Goal: Task Accomplishment & Management: Use online tool/utility

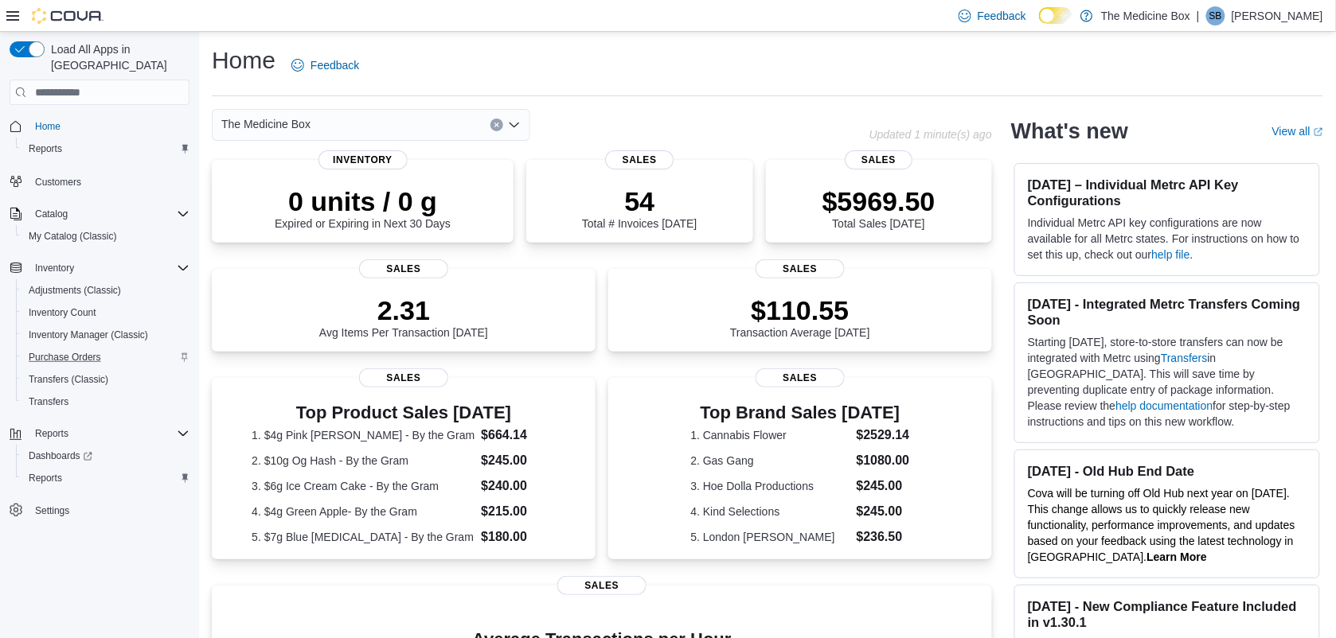
click at [159, 348] on div "Purchase Orders" at bounding box center [105, 357] width 167 height 19
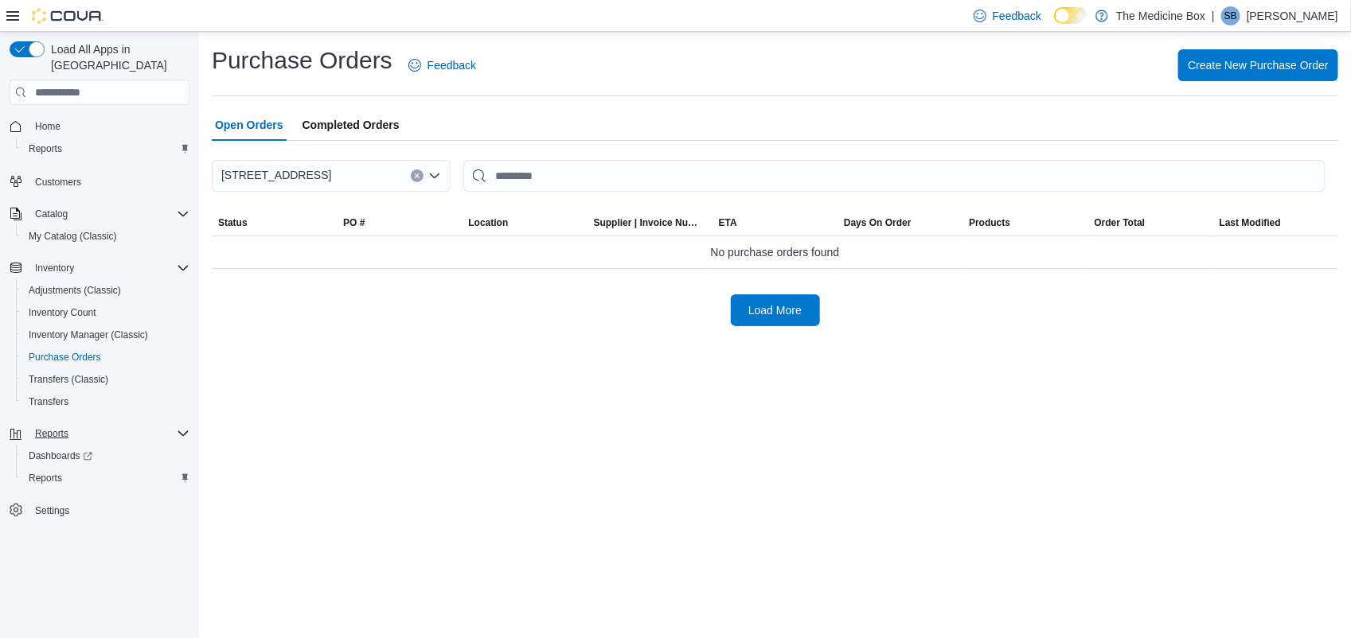
click at [96, 424] on div "Reports" at bounding box center [109, 433] width 161 height 19
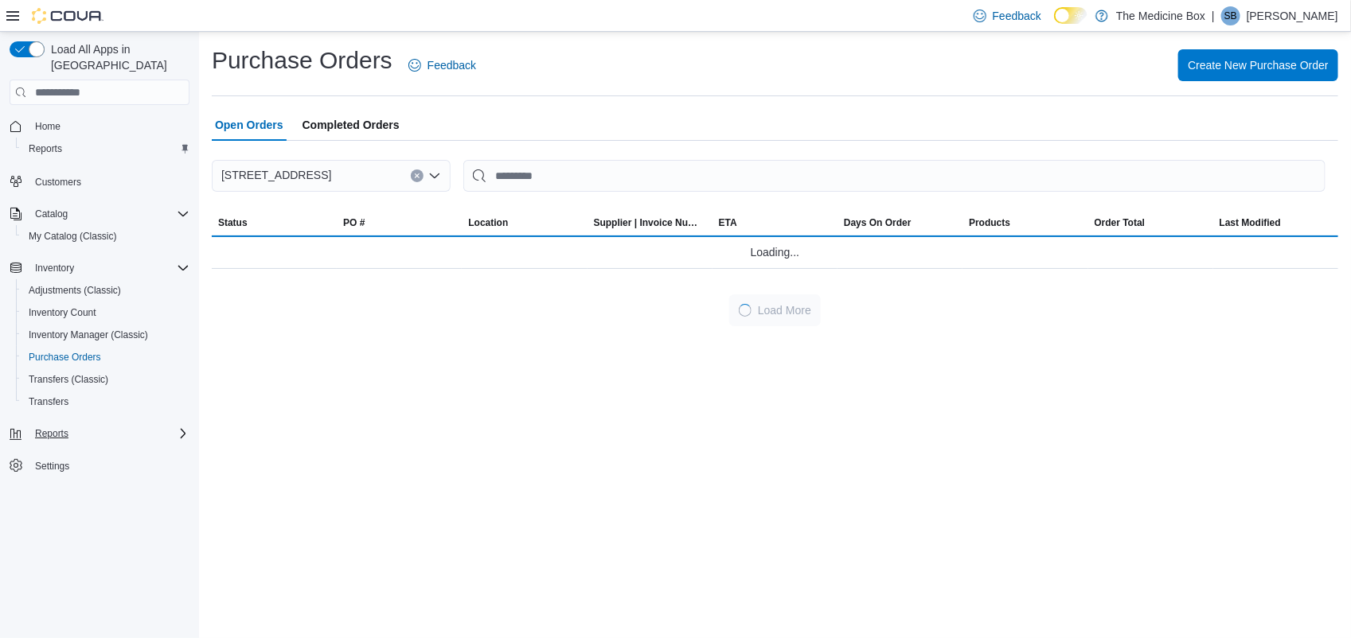
click at [102, 424] on div "Reports" at bounding box center [109, 433] width 161 height 19
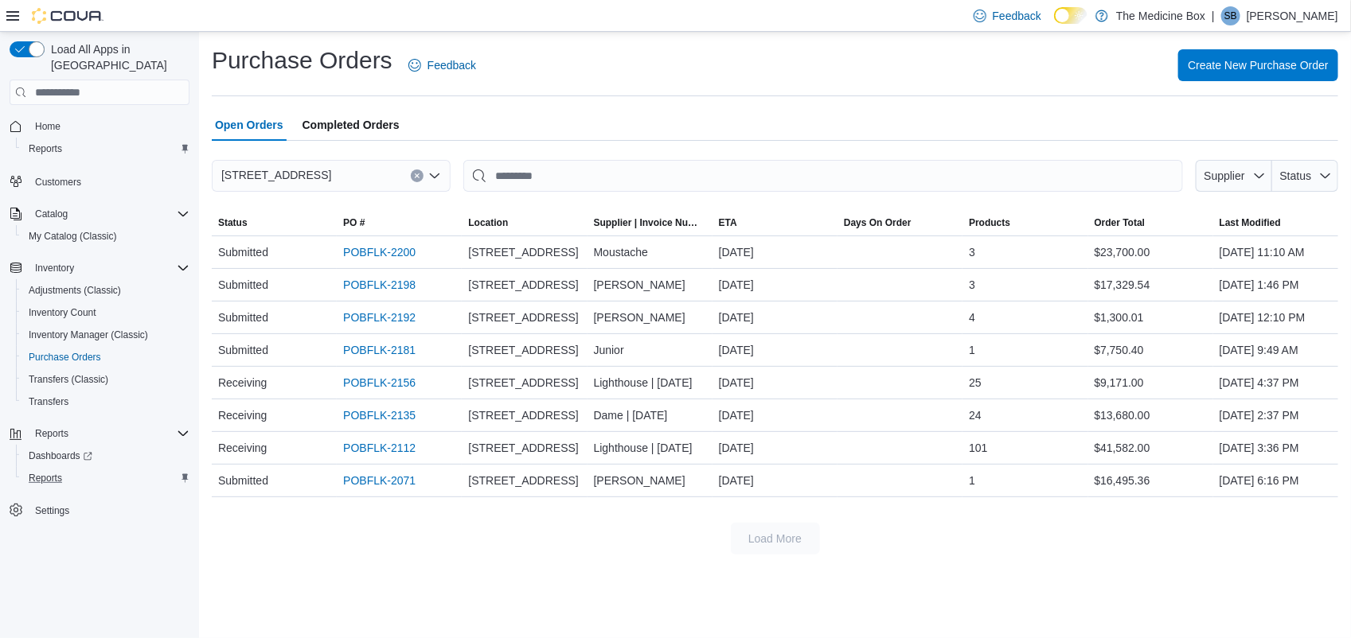
click at [90, 469] on div "Reports" at bounding box center [105, 478] width 167 height 19
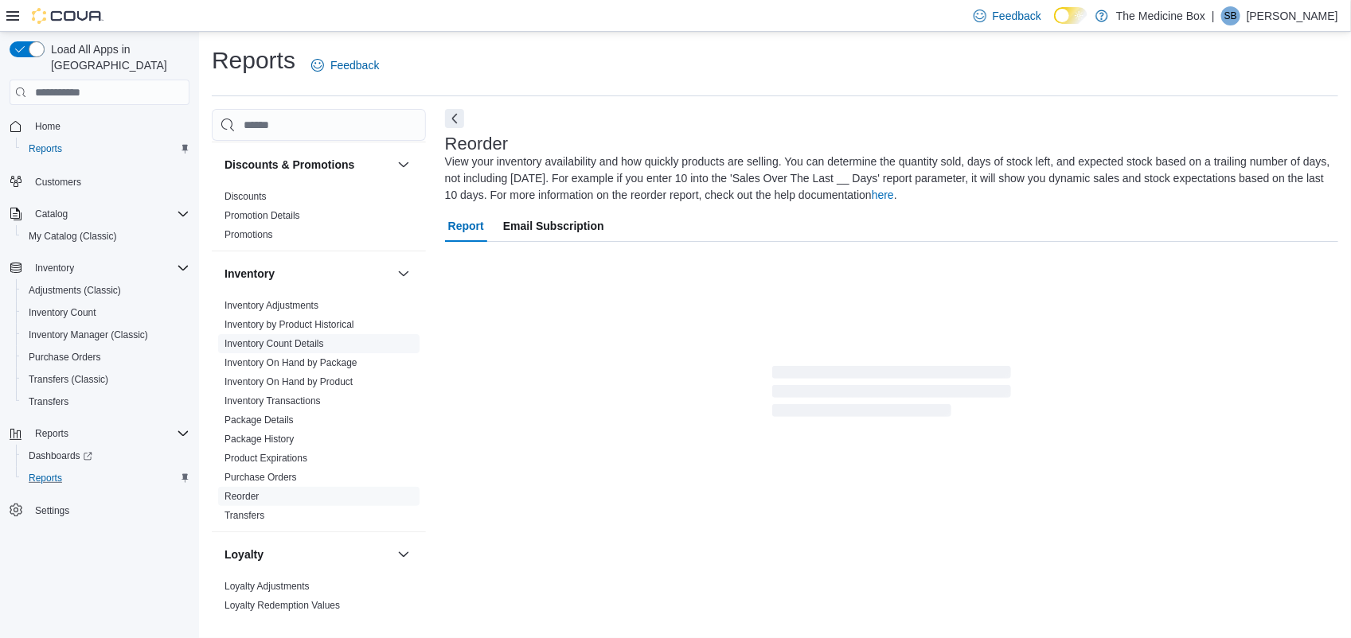
scroll to position [99, 0]
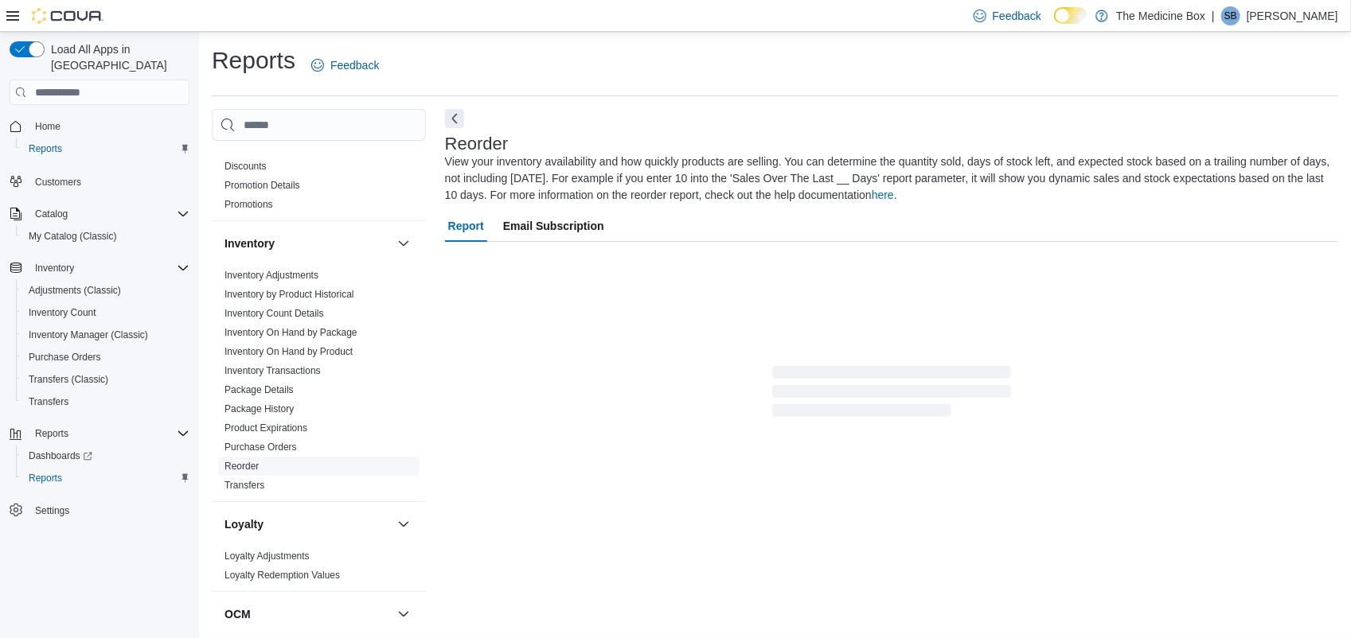
click at [260, 468] on span "Reorder" at bounding box center [318, 466] width 201 height 19
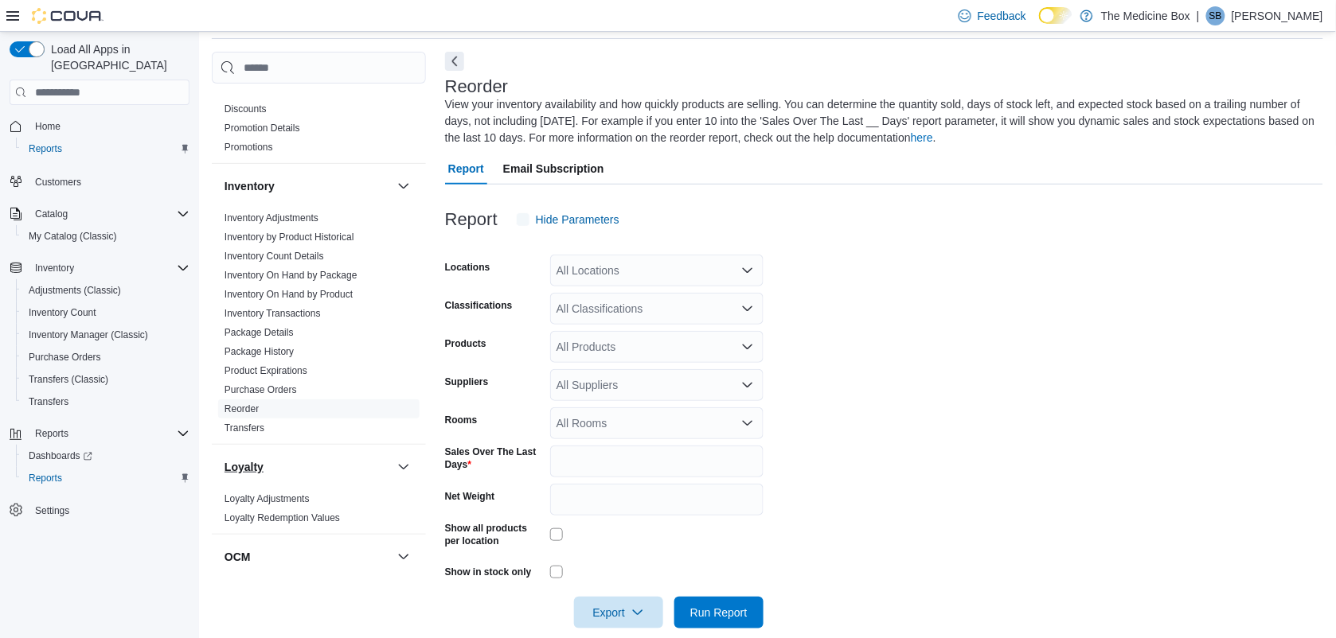
click at [245, 470] on div "Loyalty Loyalty Adjustments Loyalty Redemption Values" at bounding box center [319, 489] width 214 height 90
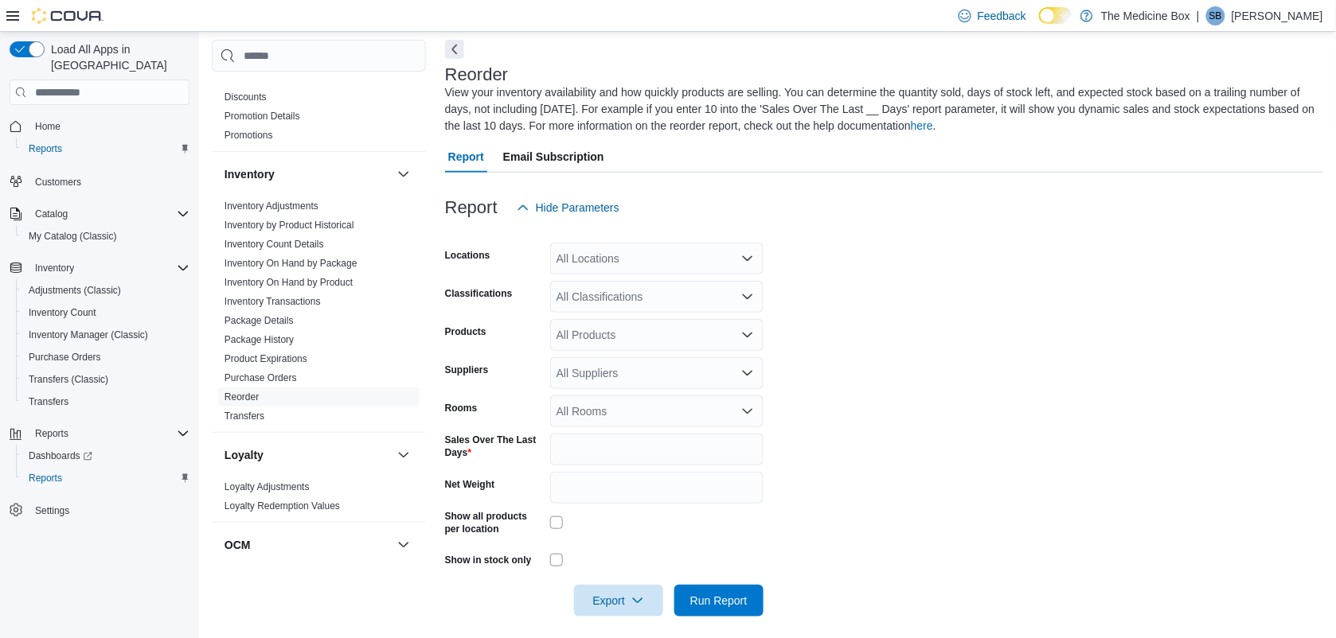
click at [627, 249] on div "All Locations" at bounding box center [656, 259] width 213 height 32
click at [601, 307] on span "[STREET_ADDRESS]" at bounding box center [639, 309] width 110 height 16
click at [984, 334] on form "Locations [STREET_ADDRESS] Classifications All Classifications Products All Pro…" at bounding box center [884, 420] width 878 height 393
click at [638, 307] on div "All Classifications" at bounding box center [656, 297] width 213 height 32
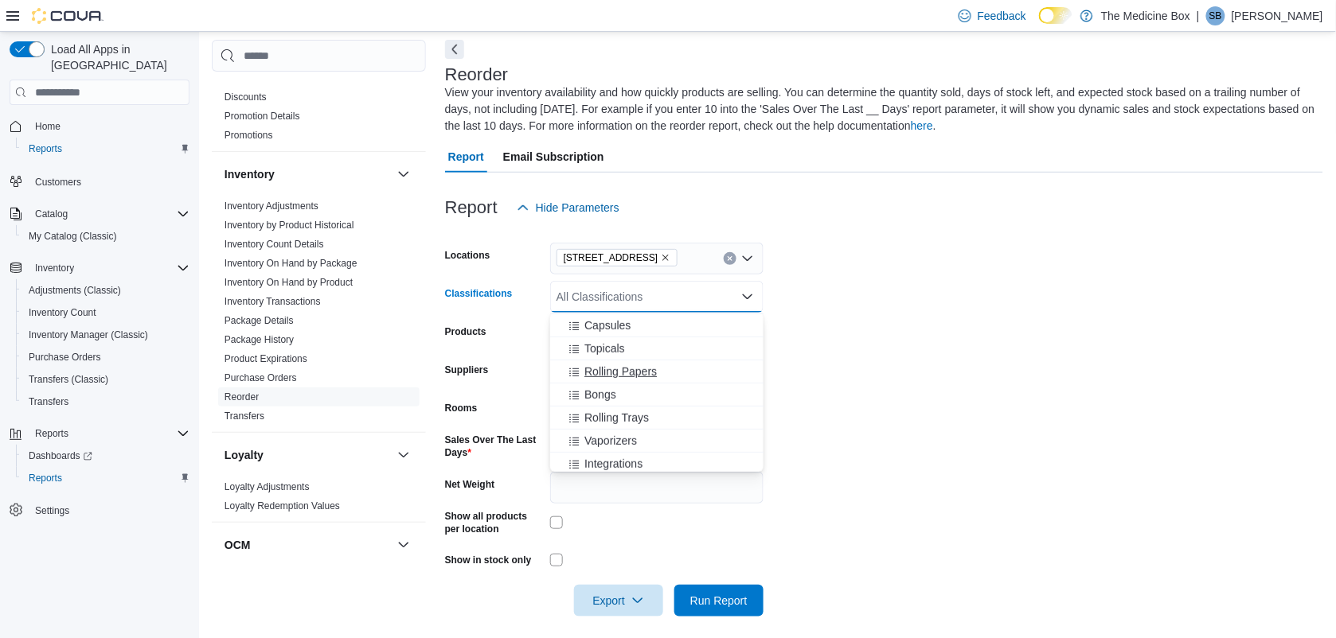
scroll to position [199, 0]
click at [646, 337] on span "Cannabis Flower" at bounding box center [626, 333] width 84 height 16
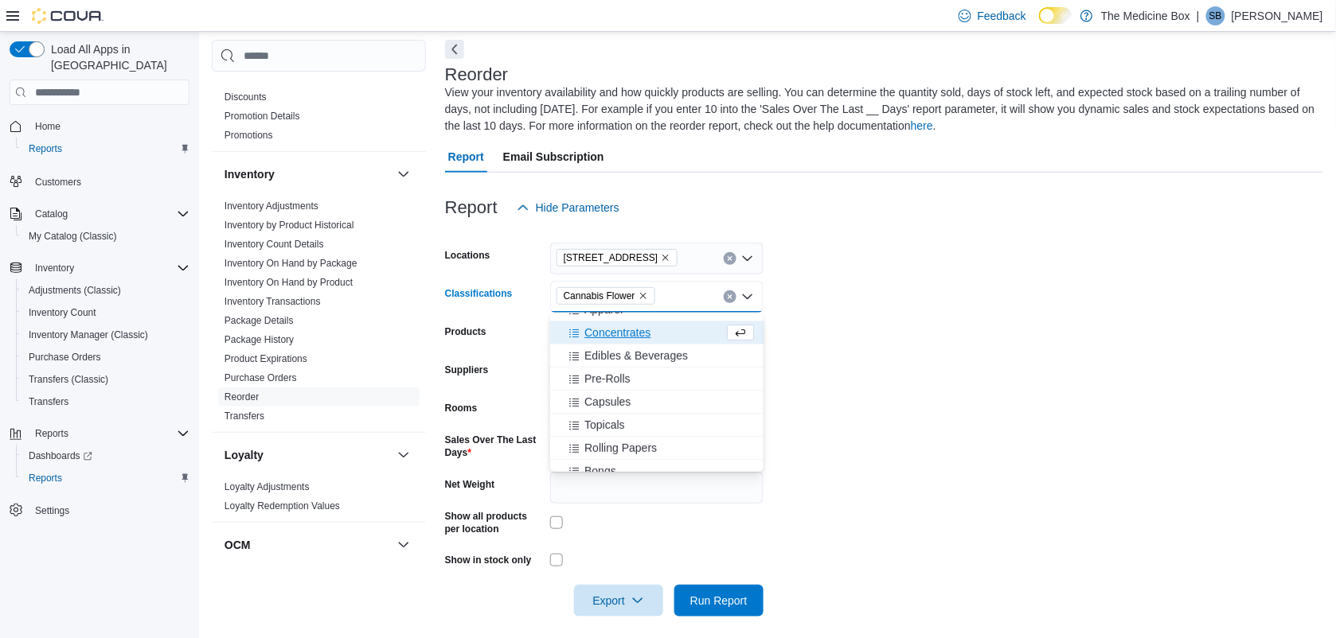
click at [864, 328] on form "Locations [STREET_ADDRESS] Classifications Cannabis Flower Combo box. Selected.…" at bounding box center [884, 420] width 878 height 393
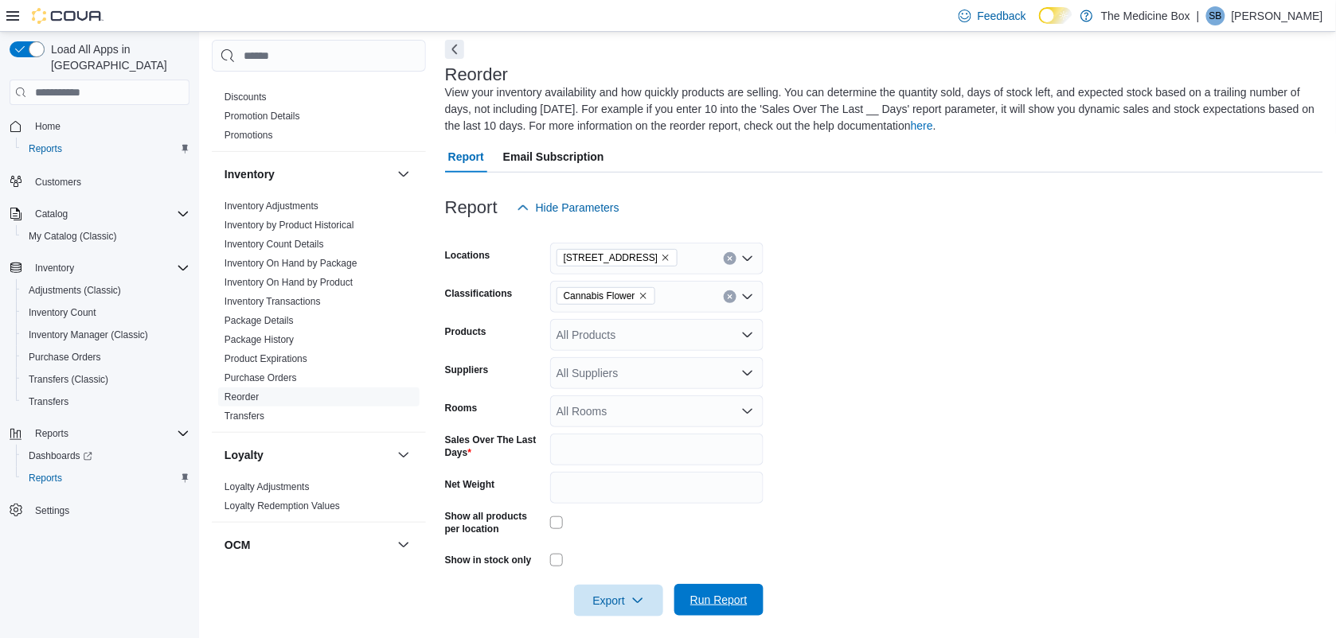
click at [729, 590] on span "Run Report" at bounding box center [719, 600] width 70 height 32
drag, startPoint x: 731, startPoint y: 590, endPoint x: 952, endPoint y: 522, distance: 231.4
click at [731, 590] on span "Run Report" at bounding box center [719, 601] width 70 height 32
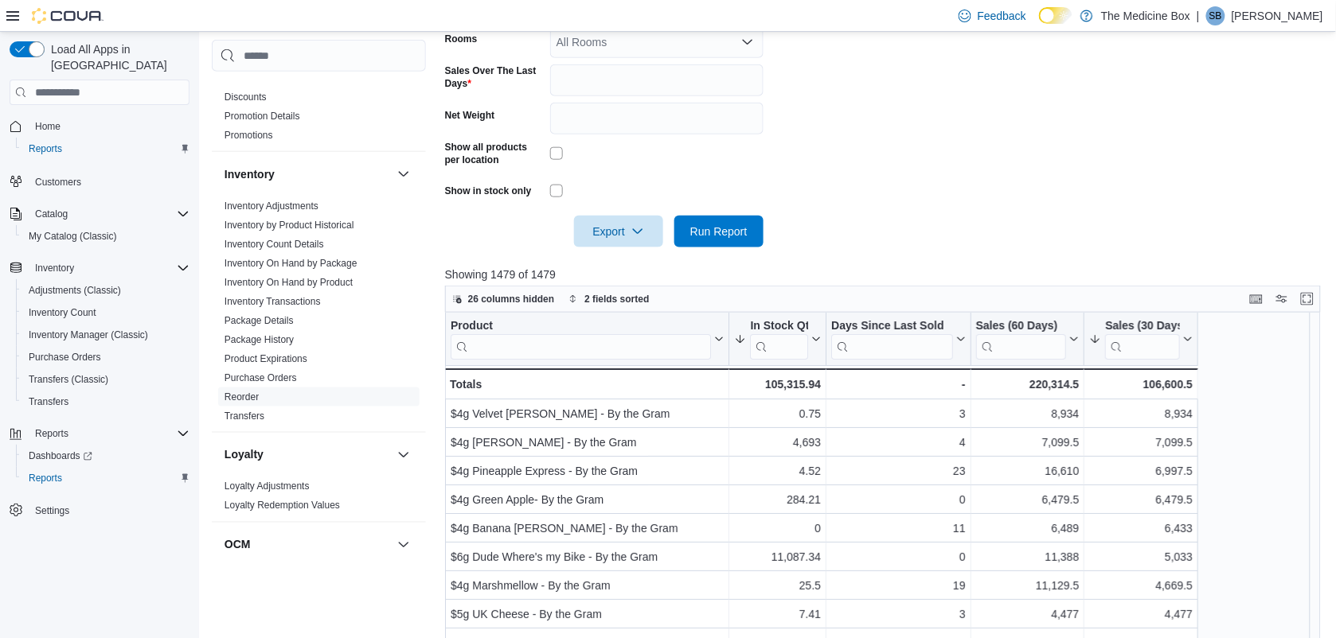
scroll to position [467, 0]
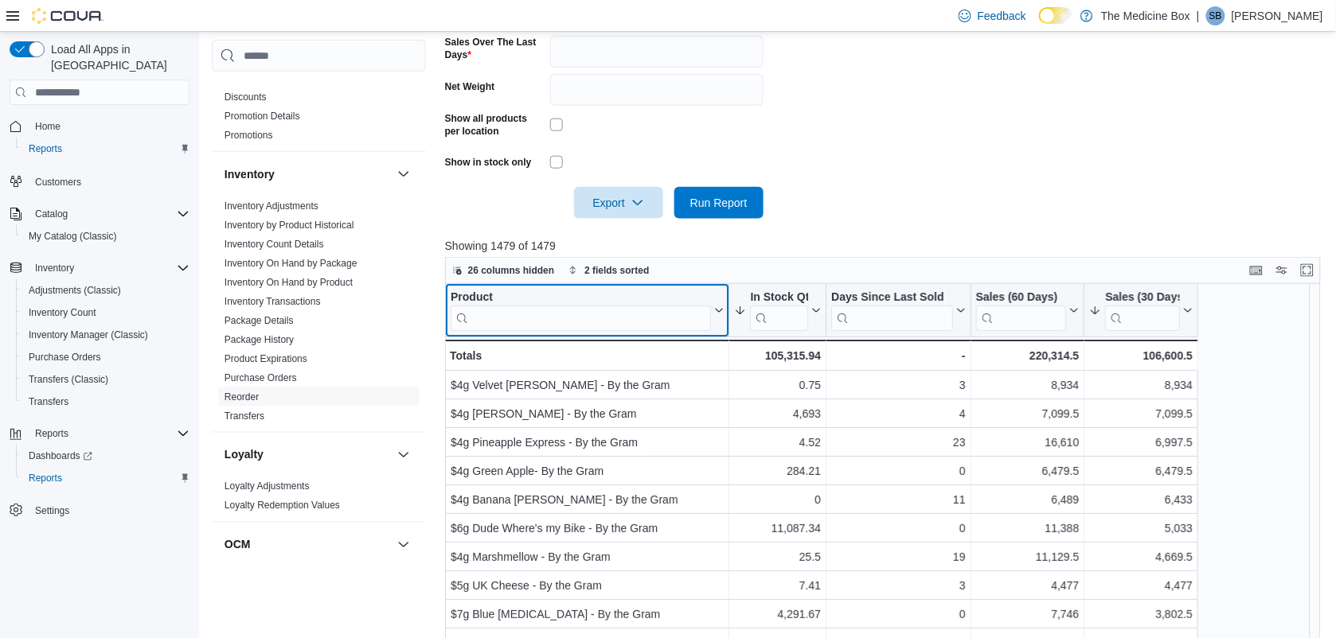
click at [589, 306] on input "search" at bounding box center [580, 318] width 260 height 25
click at [486, 314] on input "***" at bounding box center [580, 318] width 260 height 25
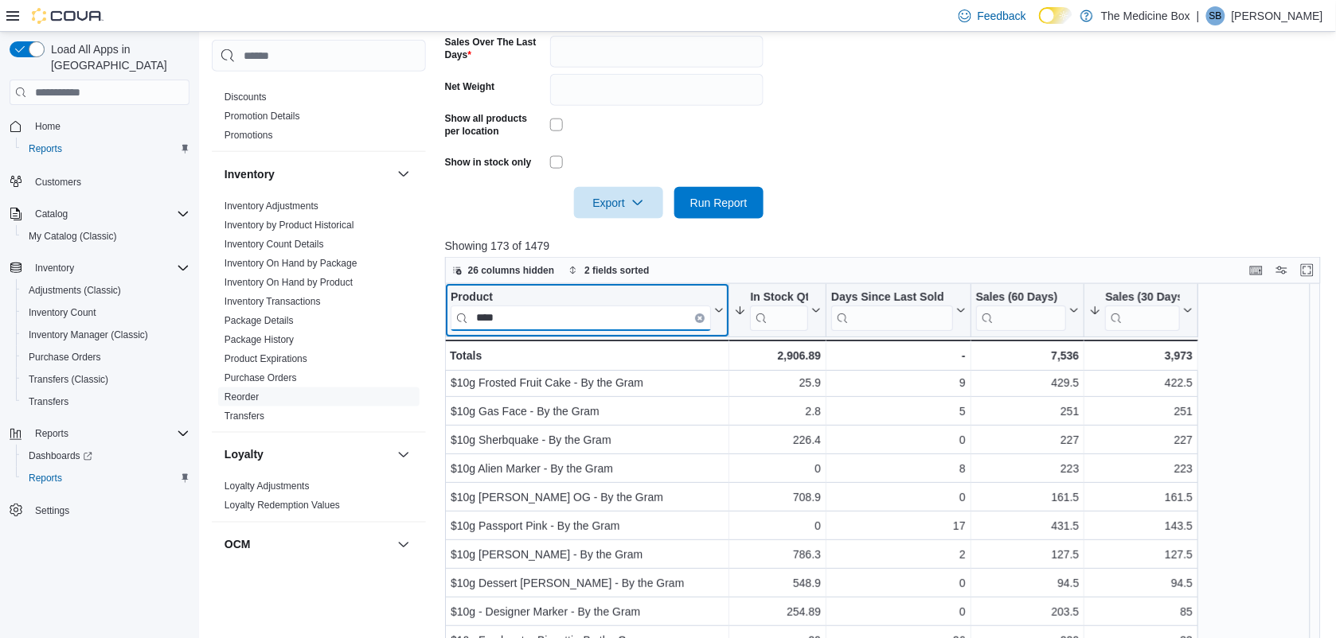
scroll to position [0, 0]
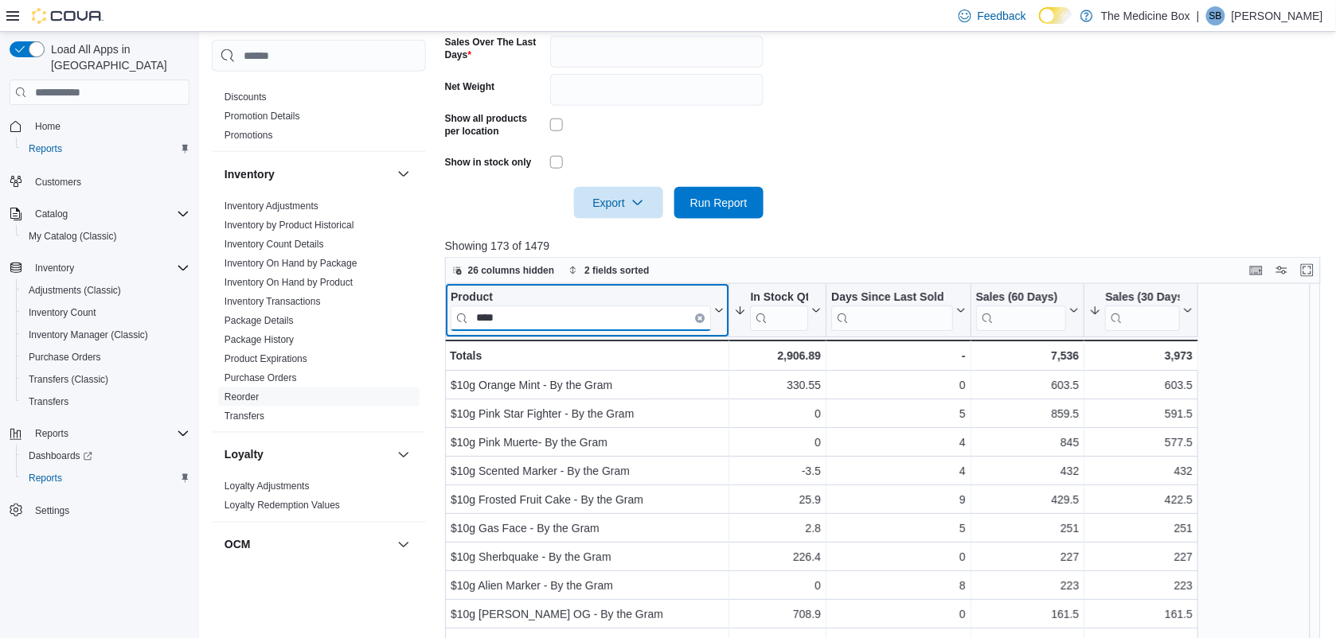
type input "****"
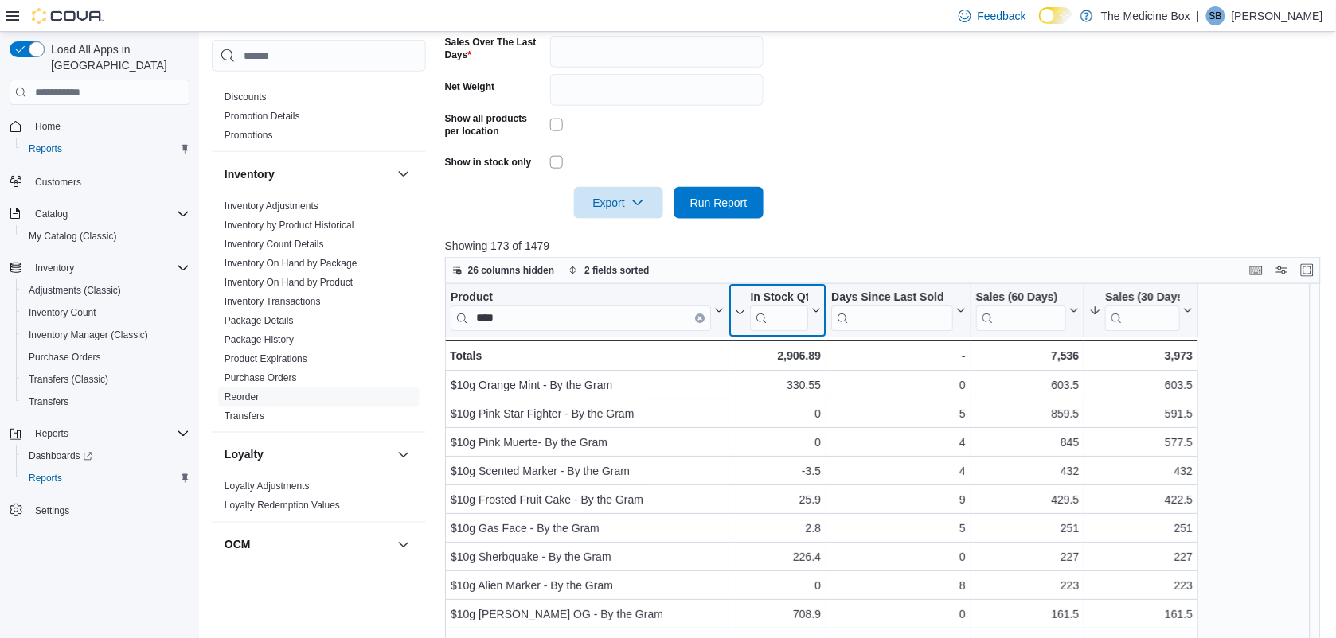
click at [814, 310] on icon at bounding box center [815, 311] width 7 height 4
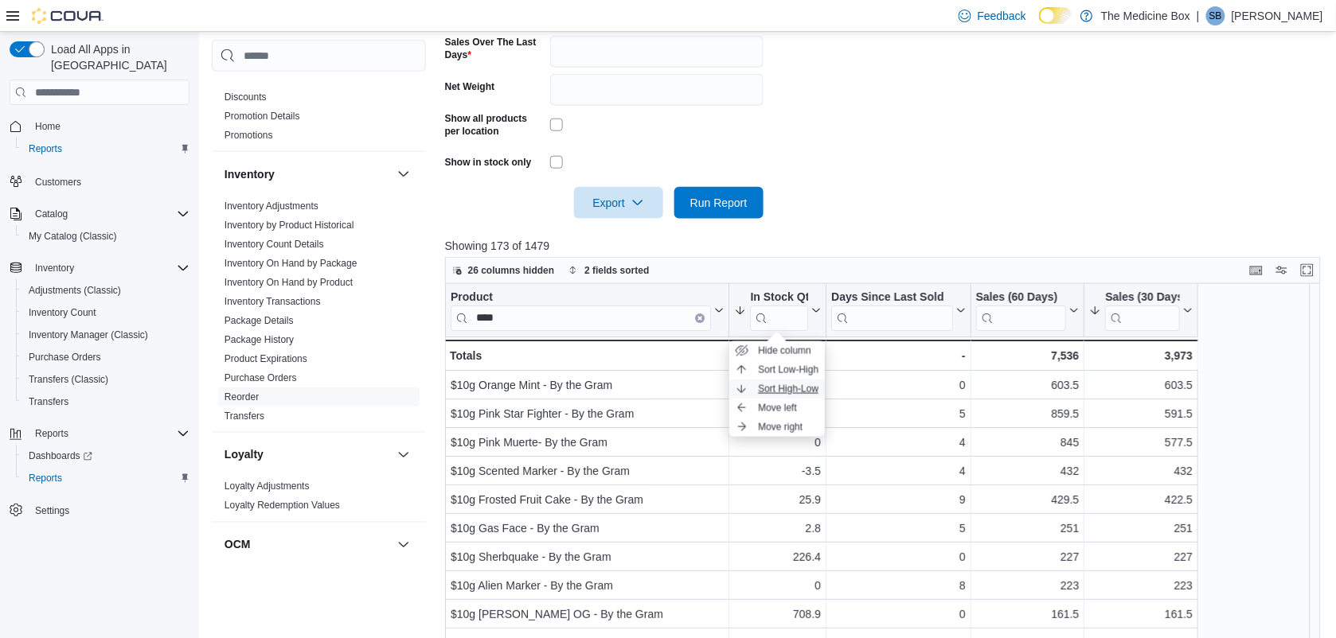
click at [786, 388] on span "Sort High-Low" at bounding box center [788, 389] width 60 height 13
click at [886, 238] on p "Showing 173 of 1479" at bounding box center [887, 246] width 885 height 16
click at [819, 306] on div at bounding box center [825, 310] width 13 height 53
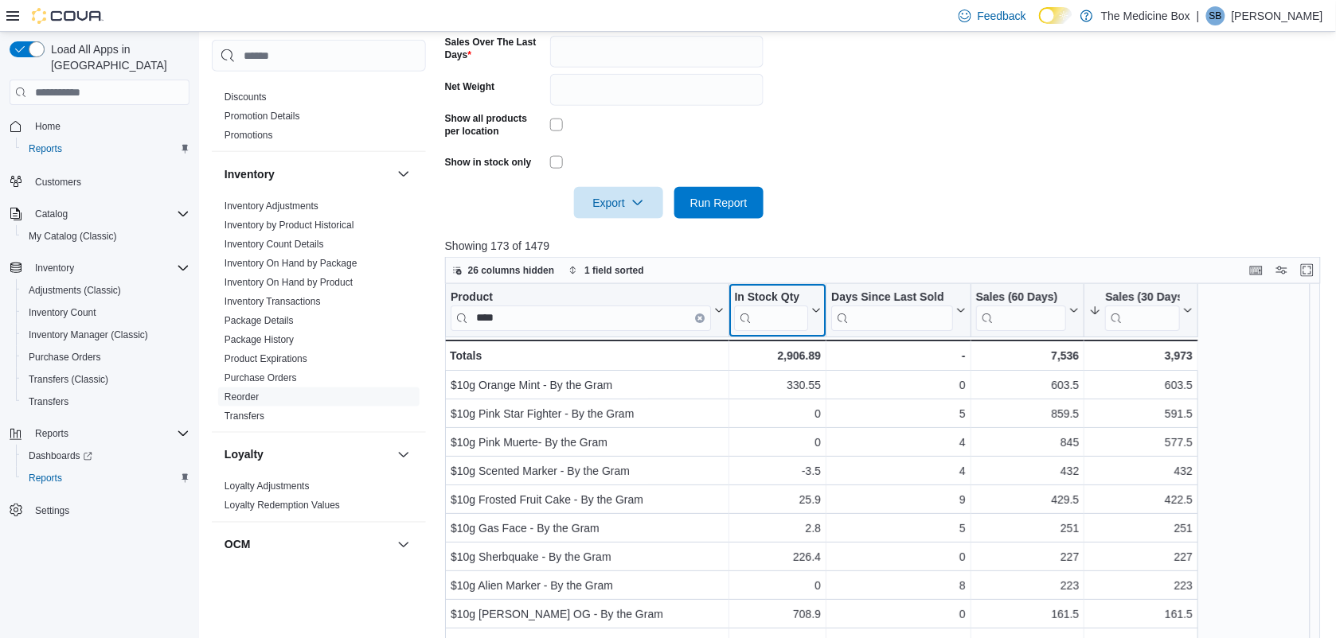
click at [813, 307] on icon at bounding box center [814, 311] width 13 height 10
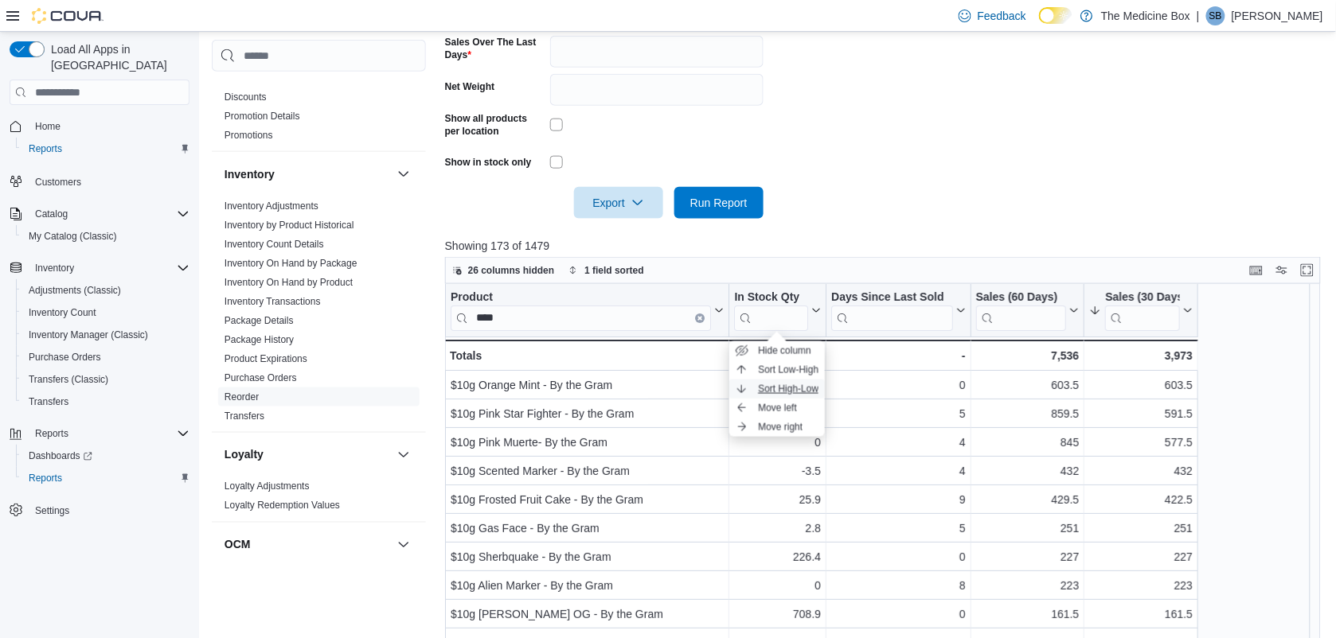
click at [786, 394] on span "Sort High-Low" at bounding box center [788, 389] width 60 height 13
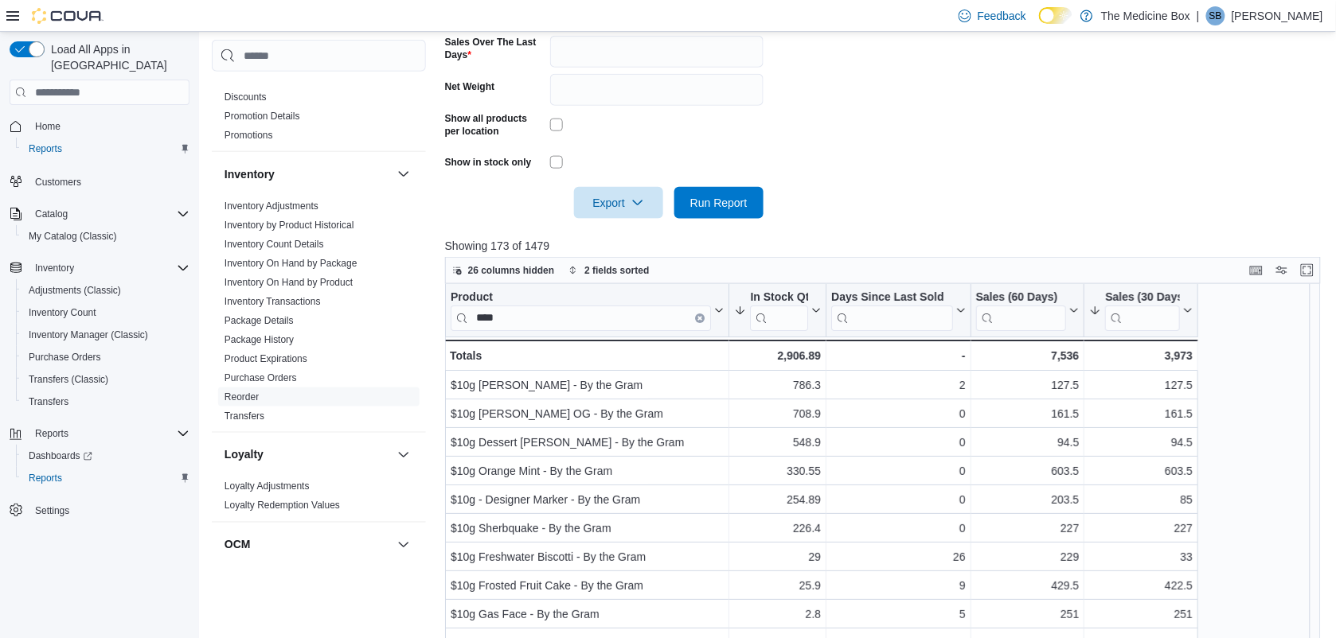
click at [876, 240] on p "Showing 173 of 1479" at bounding box center [887, 246] width 885 height 16
